Goal: Check status: Check status

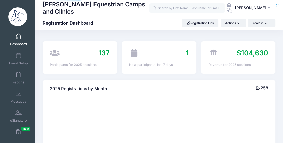
select select
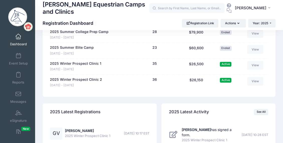
scroll to position [501, 0]
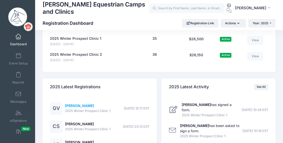
click at [81, 106] on link "[PERSON_NAME]" at bounding box center [79, 106] width 29 height 4
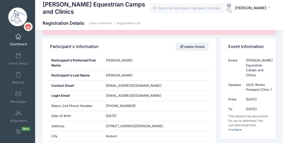
scroll to position [100, 0]
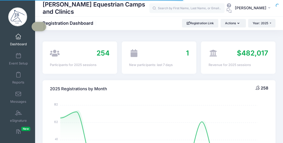
select select
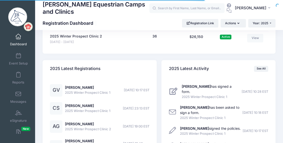
scroll to position [501, 0]
